Goal: Browse casually

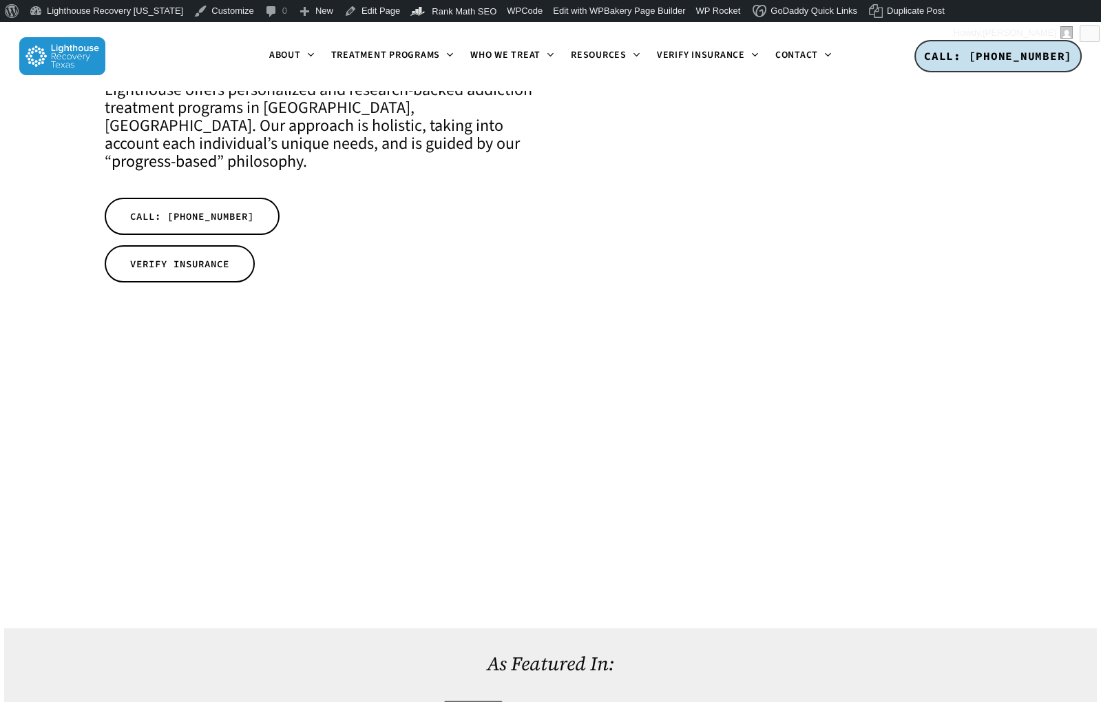
scroll to position [257, 0]
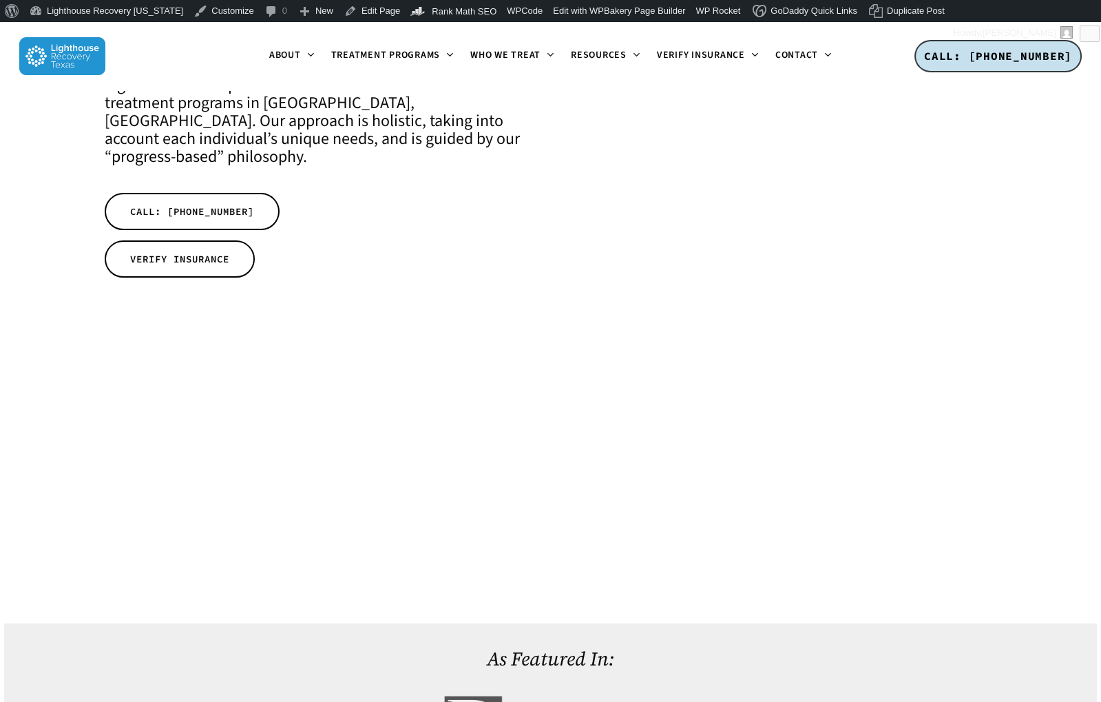
drag, startPoint x: 702, startPoint y: 527, endPoint x: 1029, endPoint y: 479, distance: 330.5
click at [1029, 479] on div at bounding box center [550, 513] width 1093 height 220
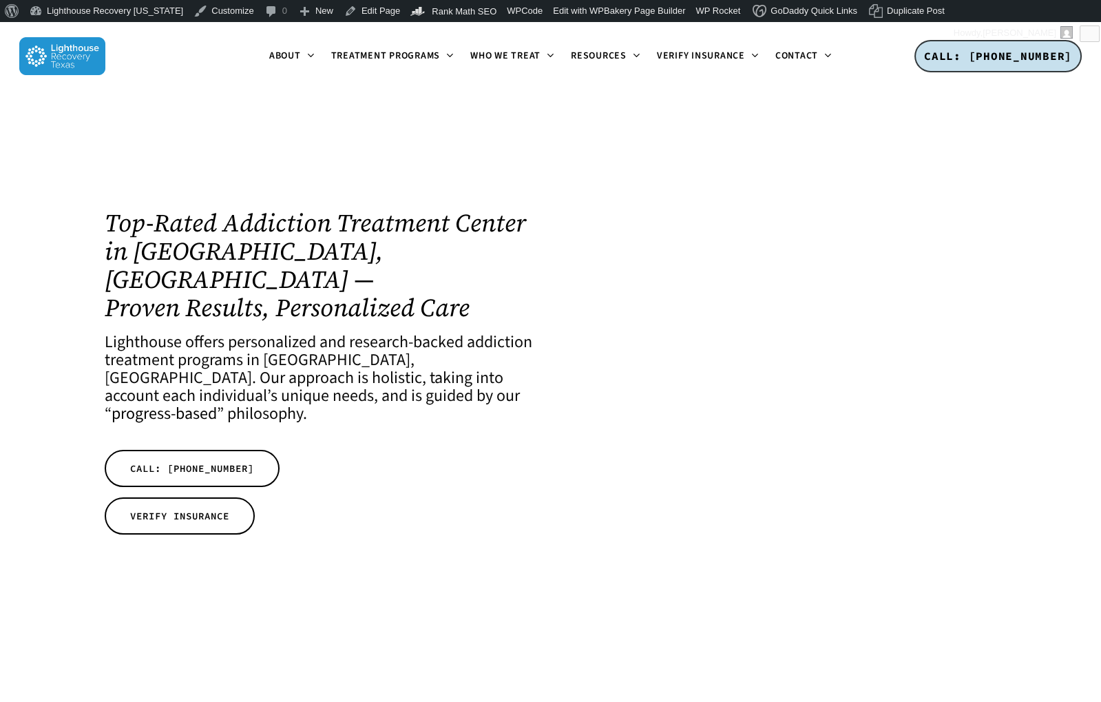
scroll to position [201, 0]
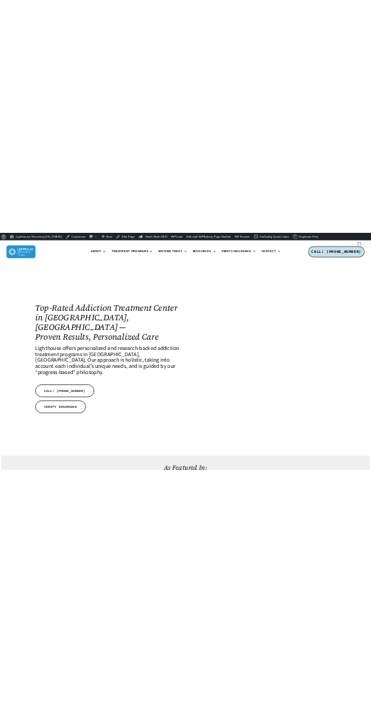
scroll to position [70, 0]
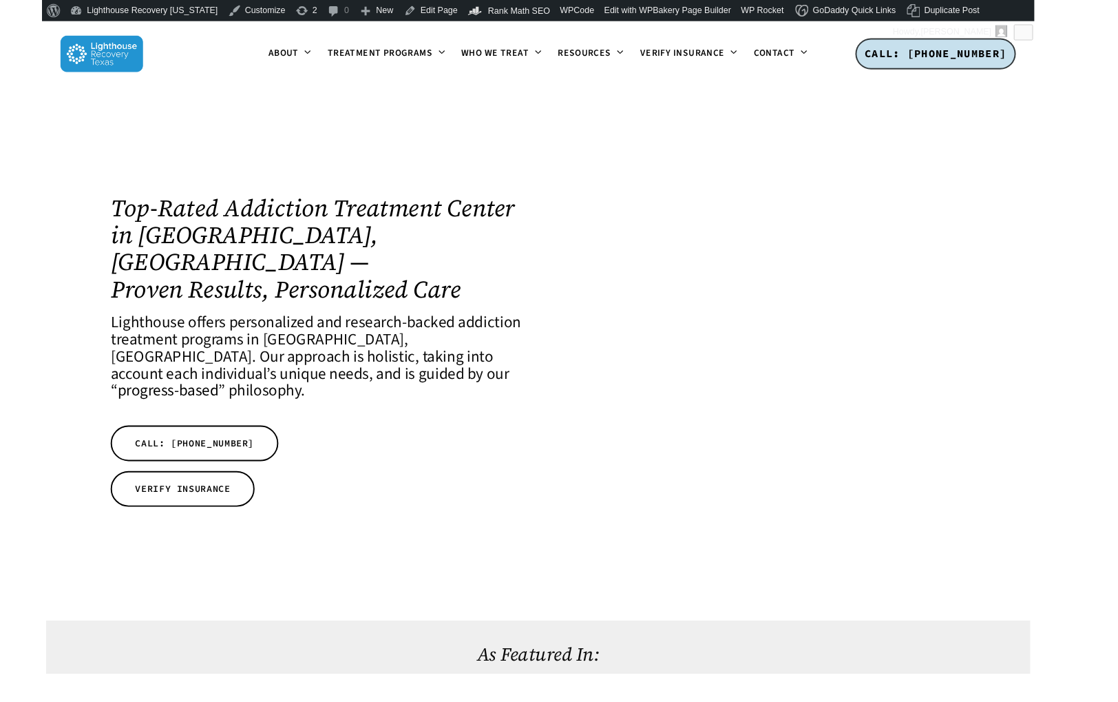
scroll to position [54, 0]
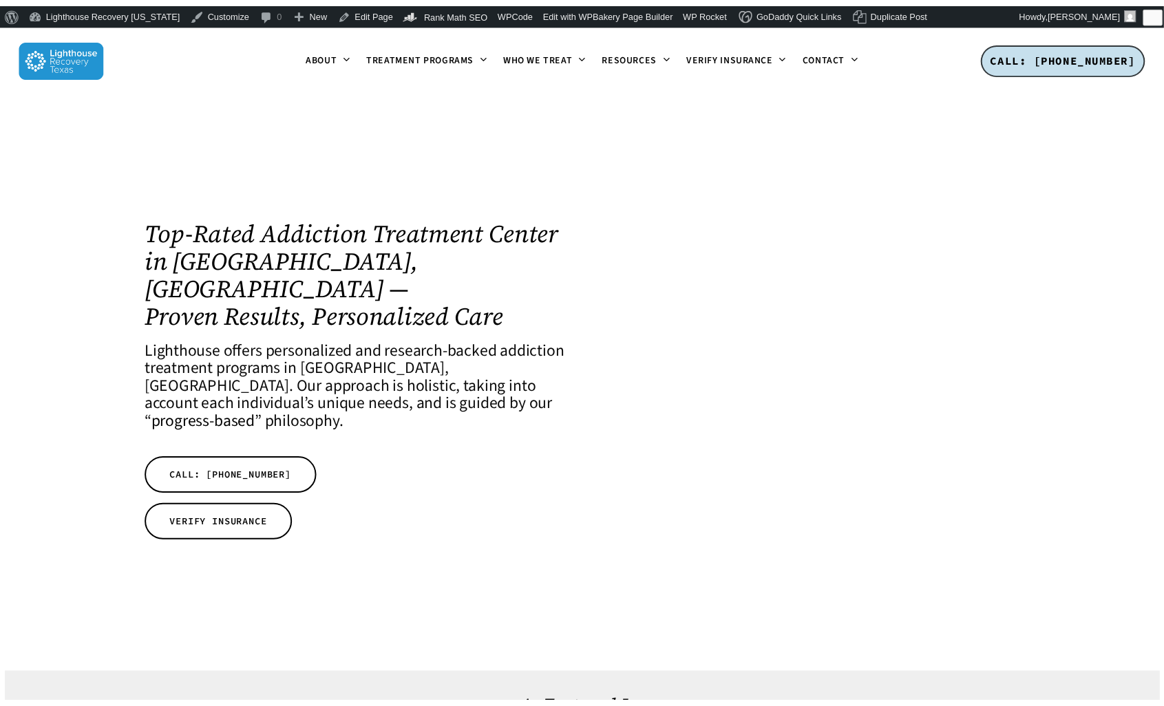
scroll to position [62, 0]
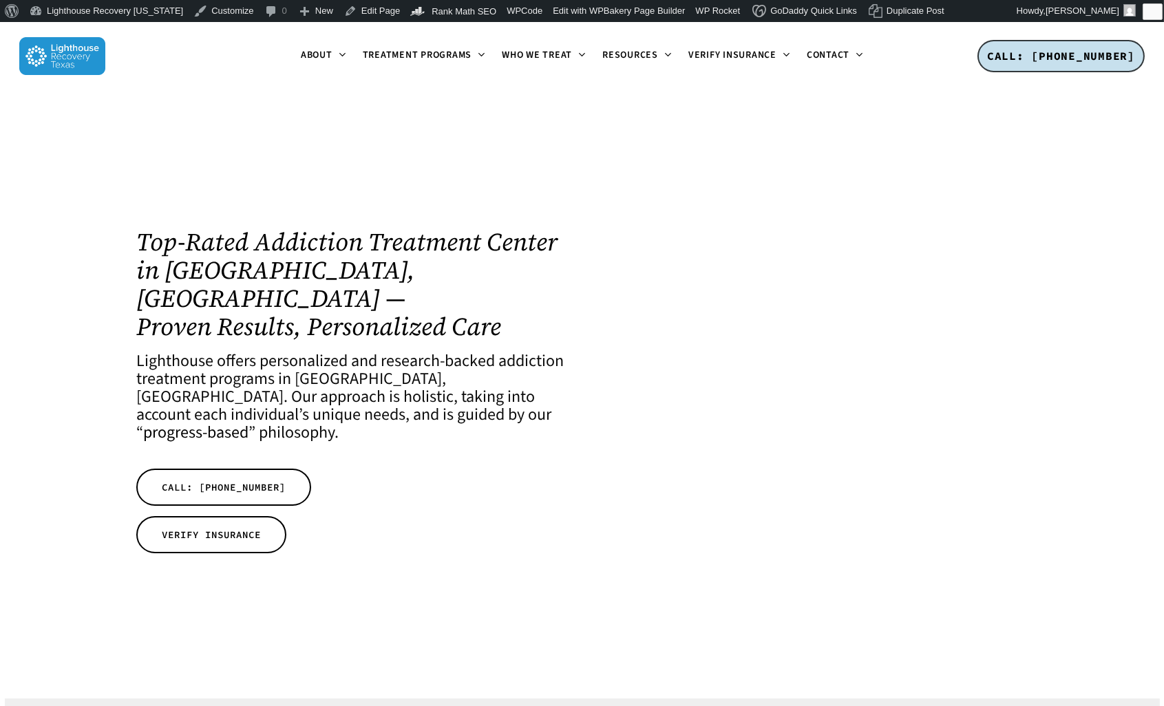
scroll to position [3, 0]
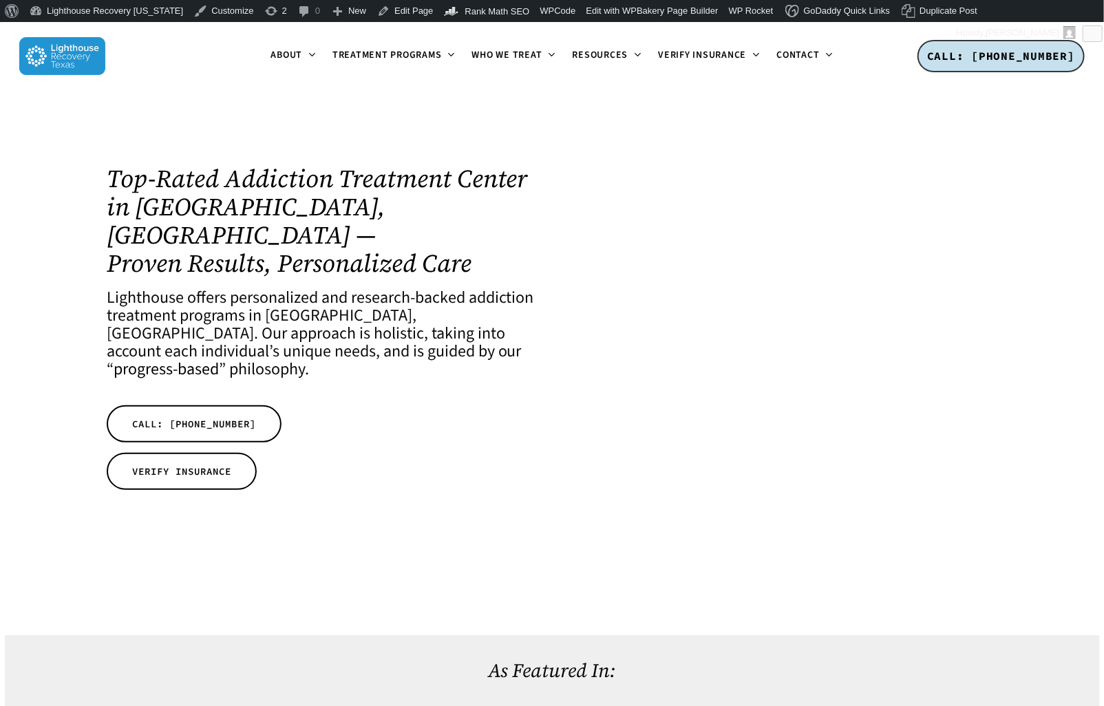
scroll to position [65, 0]
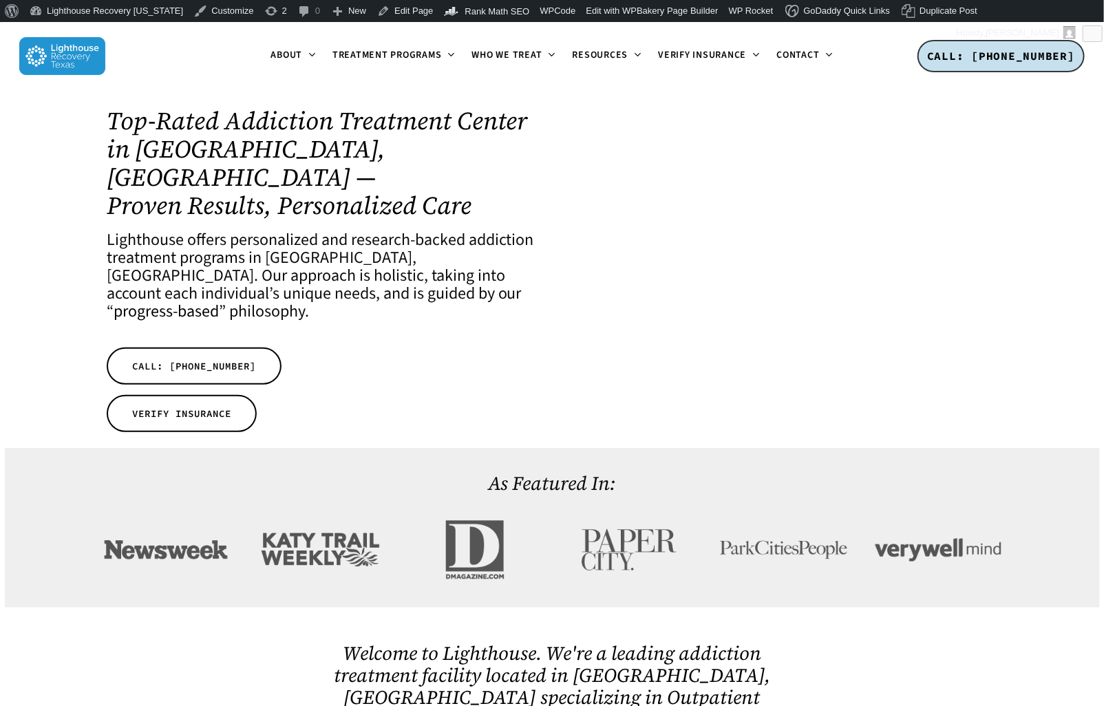
scroll to position [162, 0]
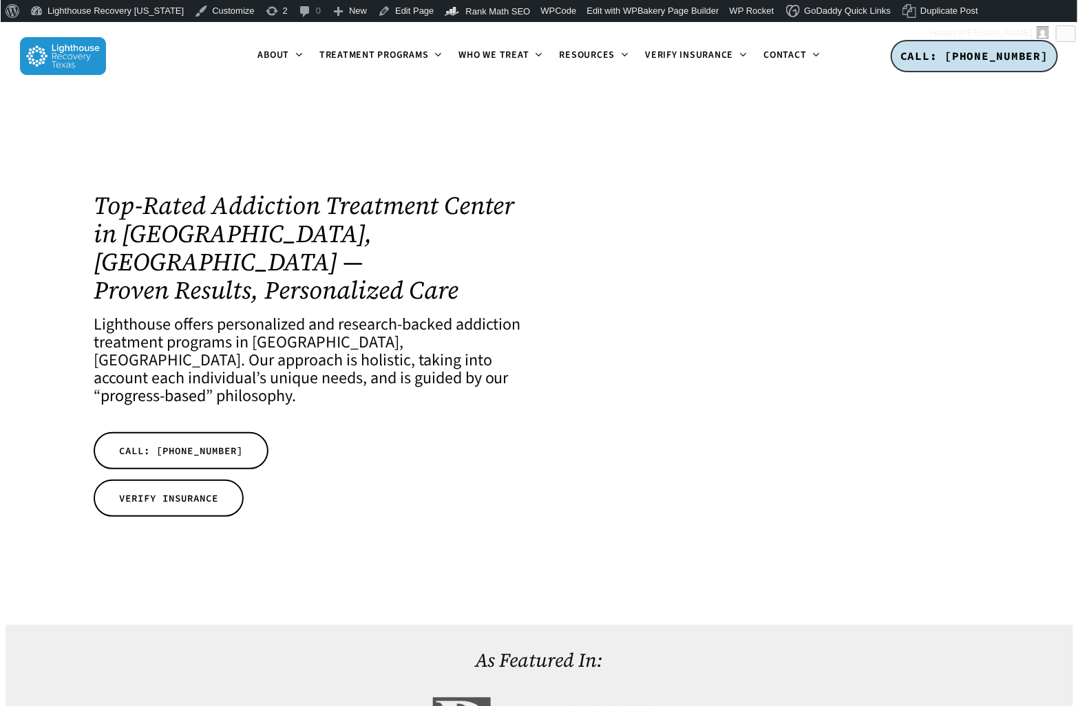
scroll to position [63, 0]
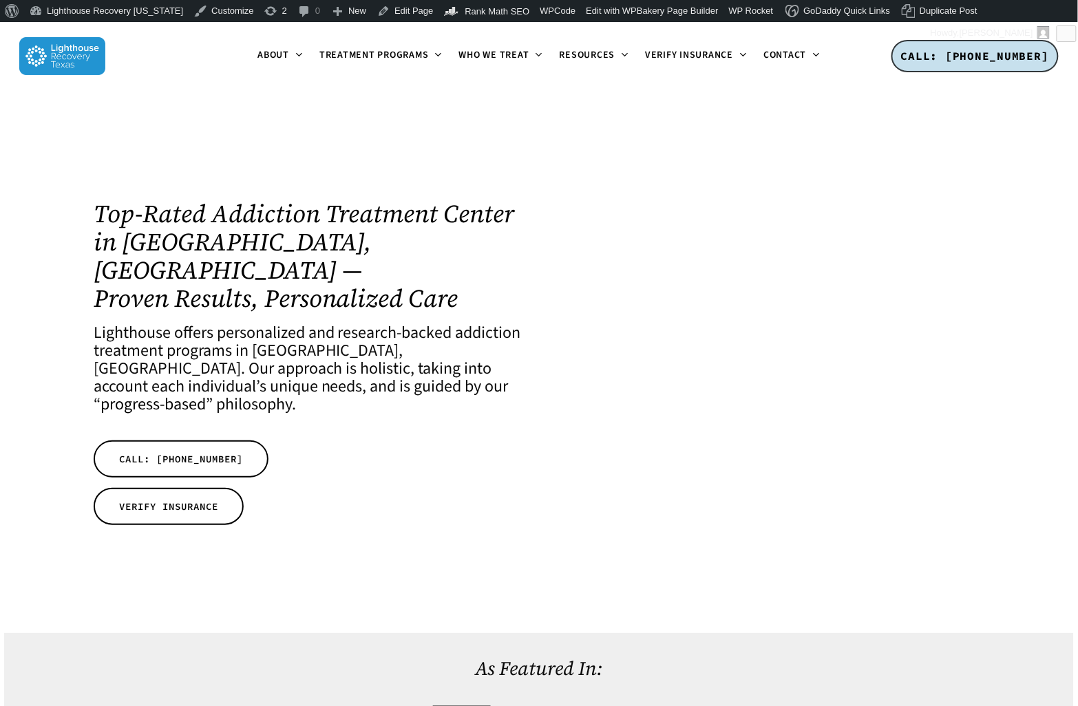
scroll to position [63, 0]
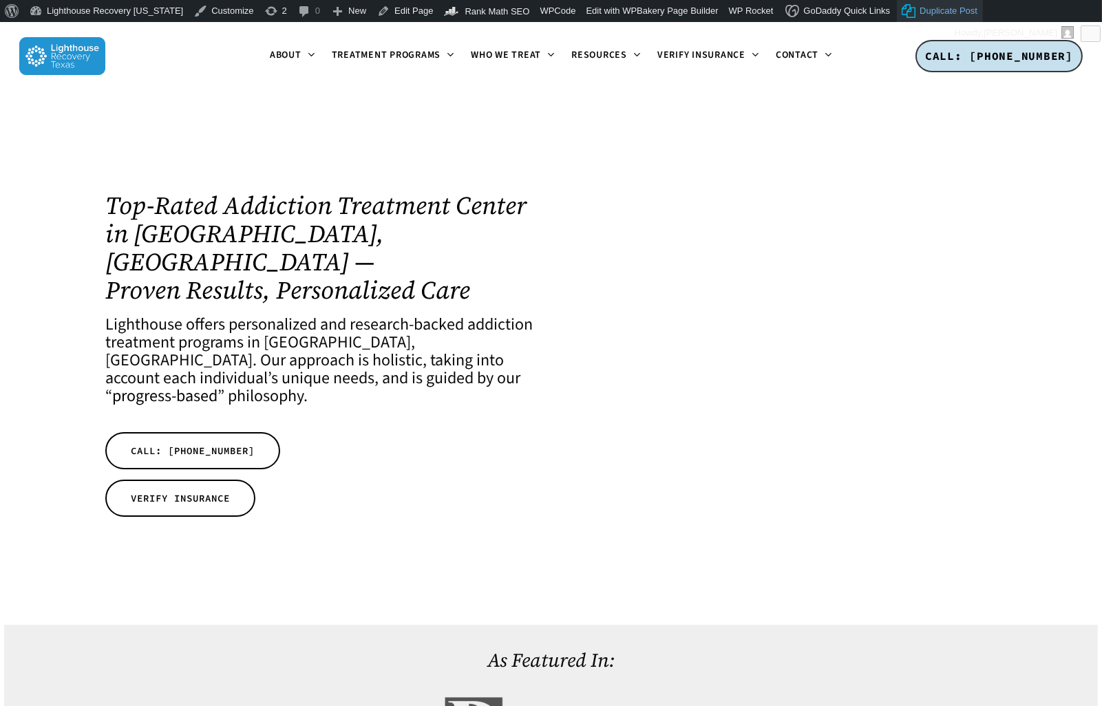
scroll to position [70, 0]
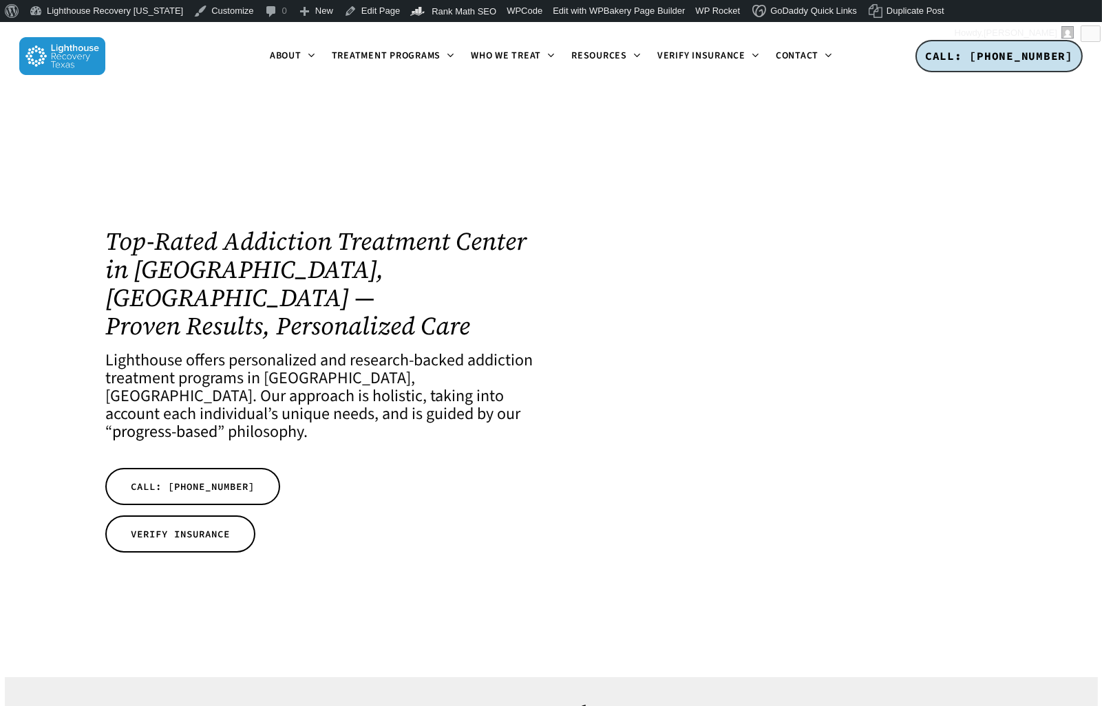
scroll to position [14, 4]
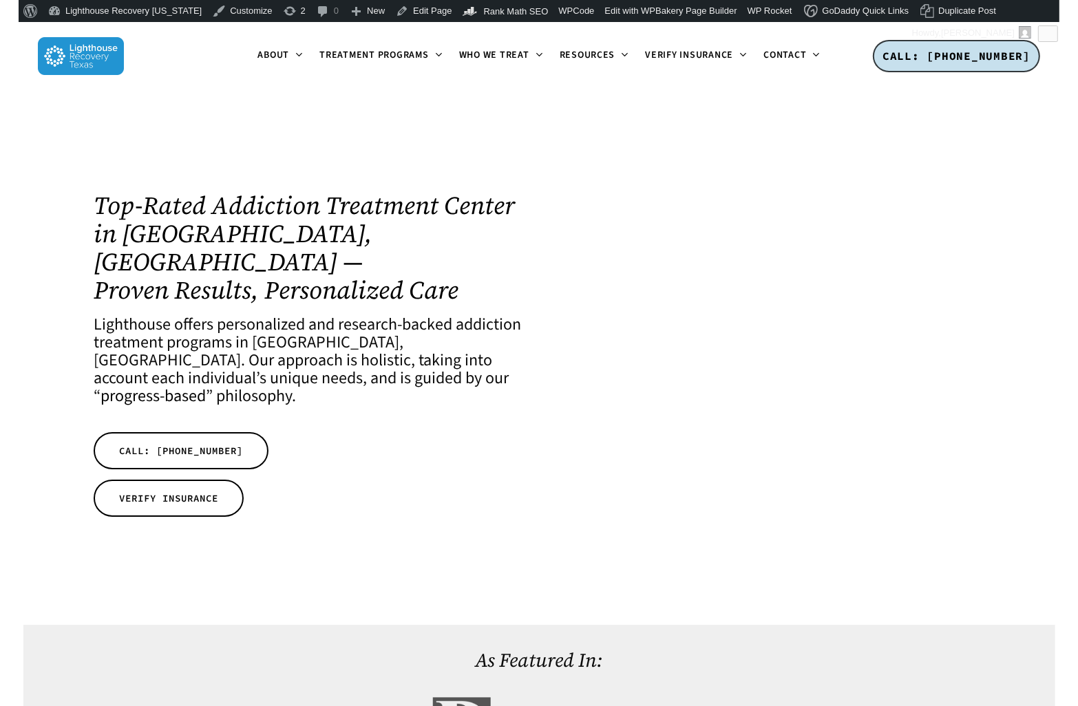
scroll to position [63, 0]
